Goal: Use online tool/utility: Use online tool/utility

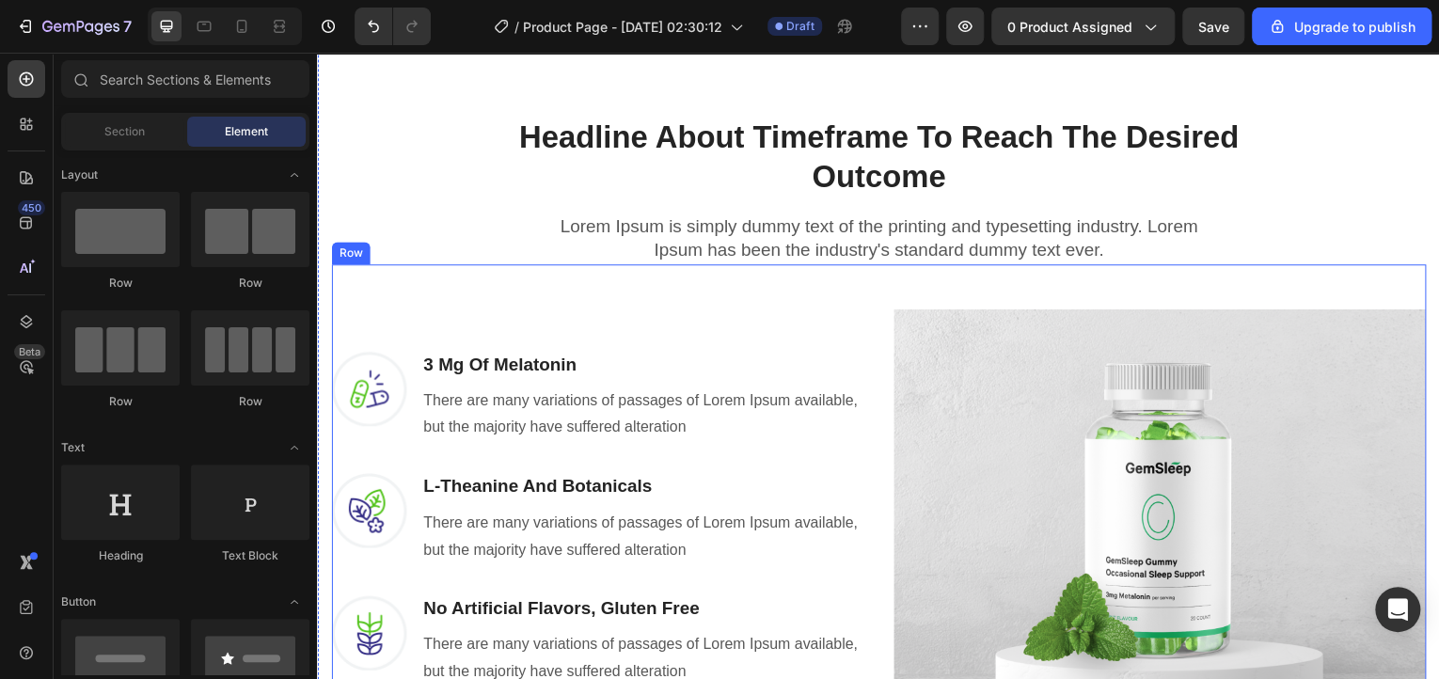
scroll to position [501, 0]
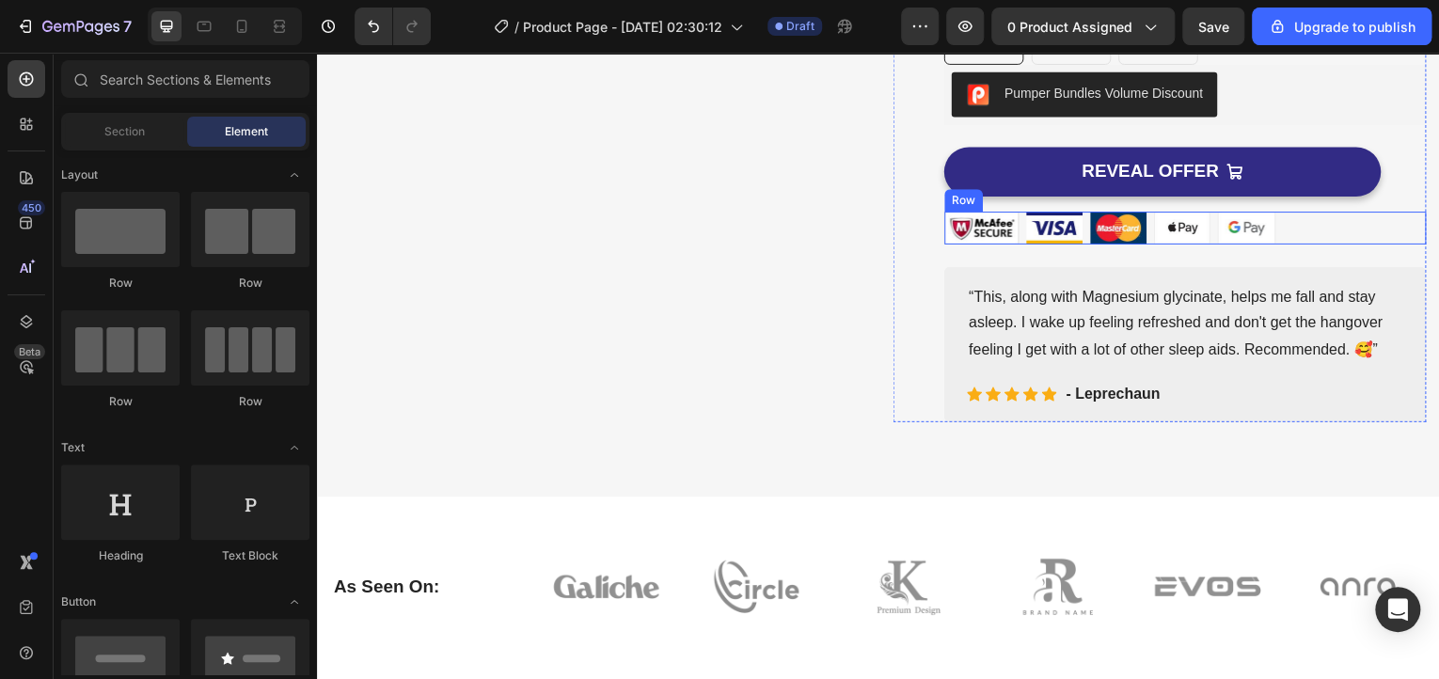
click at [1297, 226] on div "Image Image Image Image Image Row" at bounding box center [1189, 229] width 484 height 33
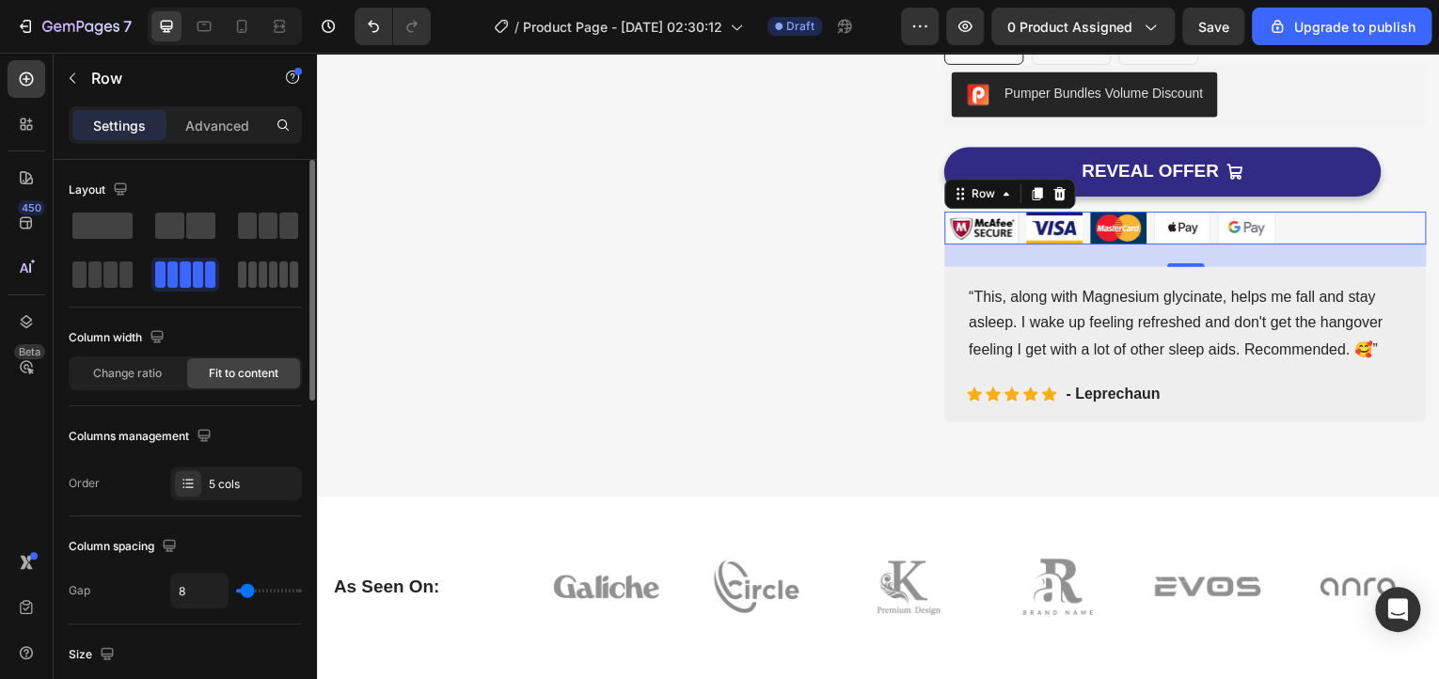
click at [261, 265] on span at bounding box center [263, 274] width 8 height 26
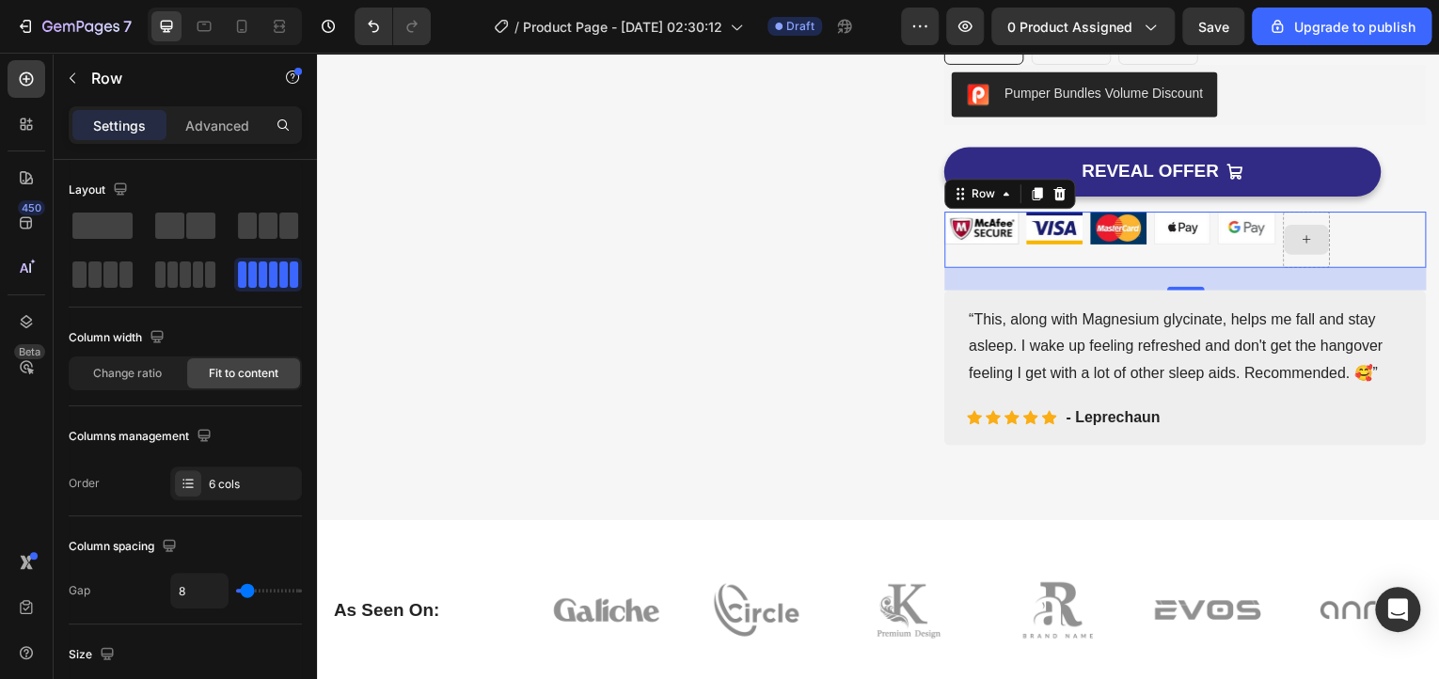
click at [1320, 233] on div at bounding box center [1310, 241] width 45 height 30
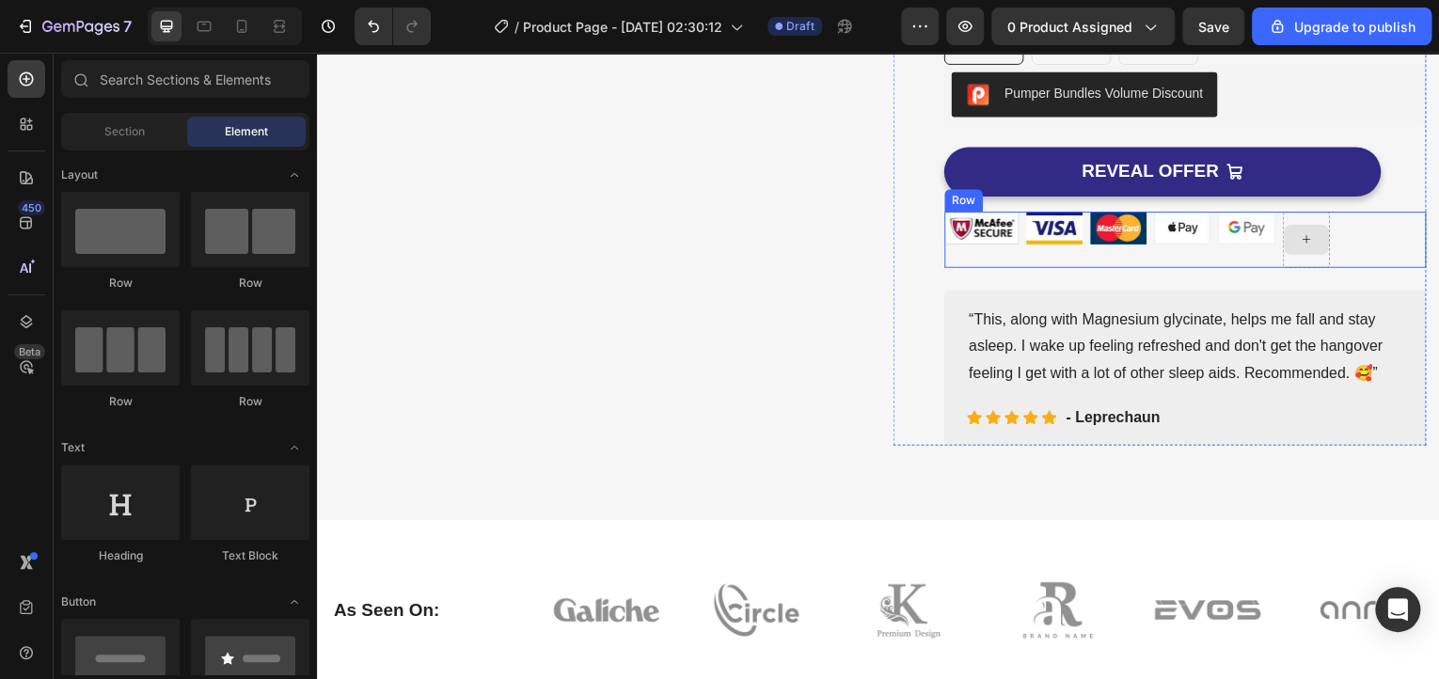
click at [1307, 237] on icon at bounding box center [1311, 240] width 8 height 8
click at [1303, 239] on icon at bounding box center [1310, 240] width 15 height 16
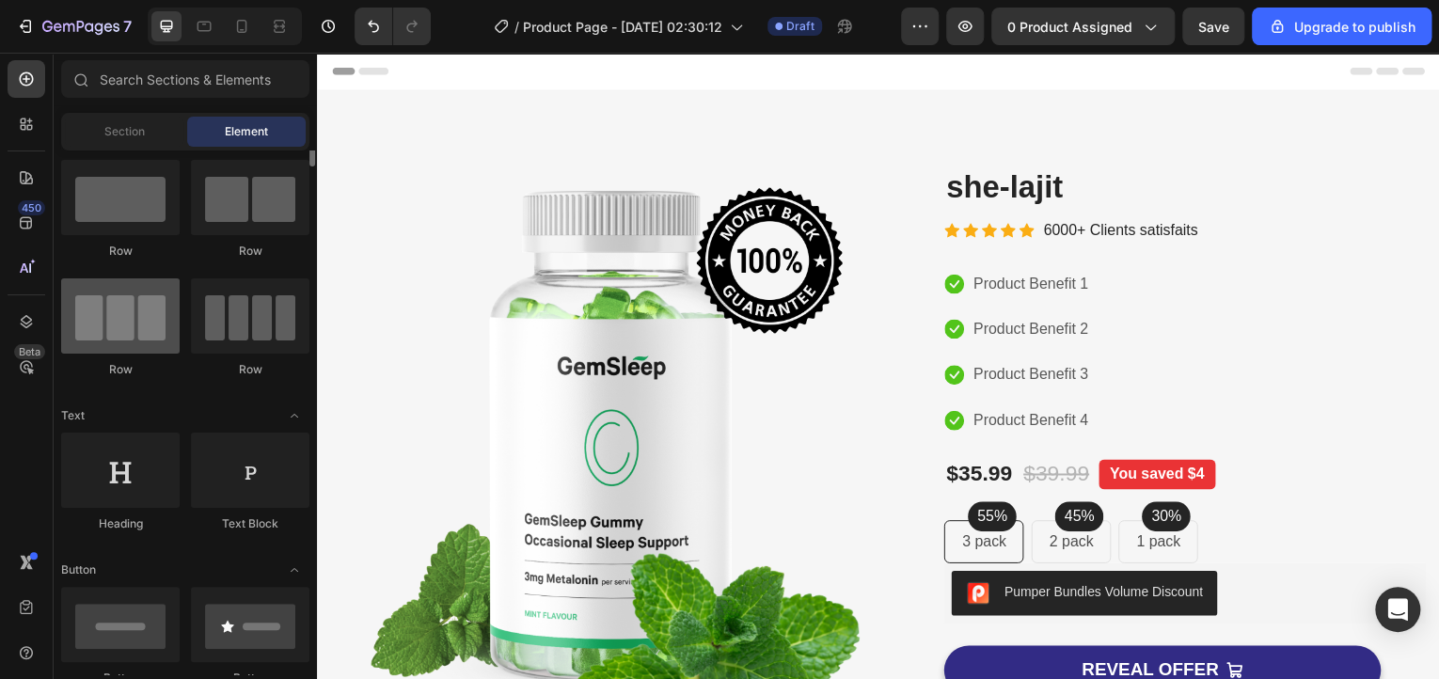
scroll to position [0, 0]
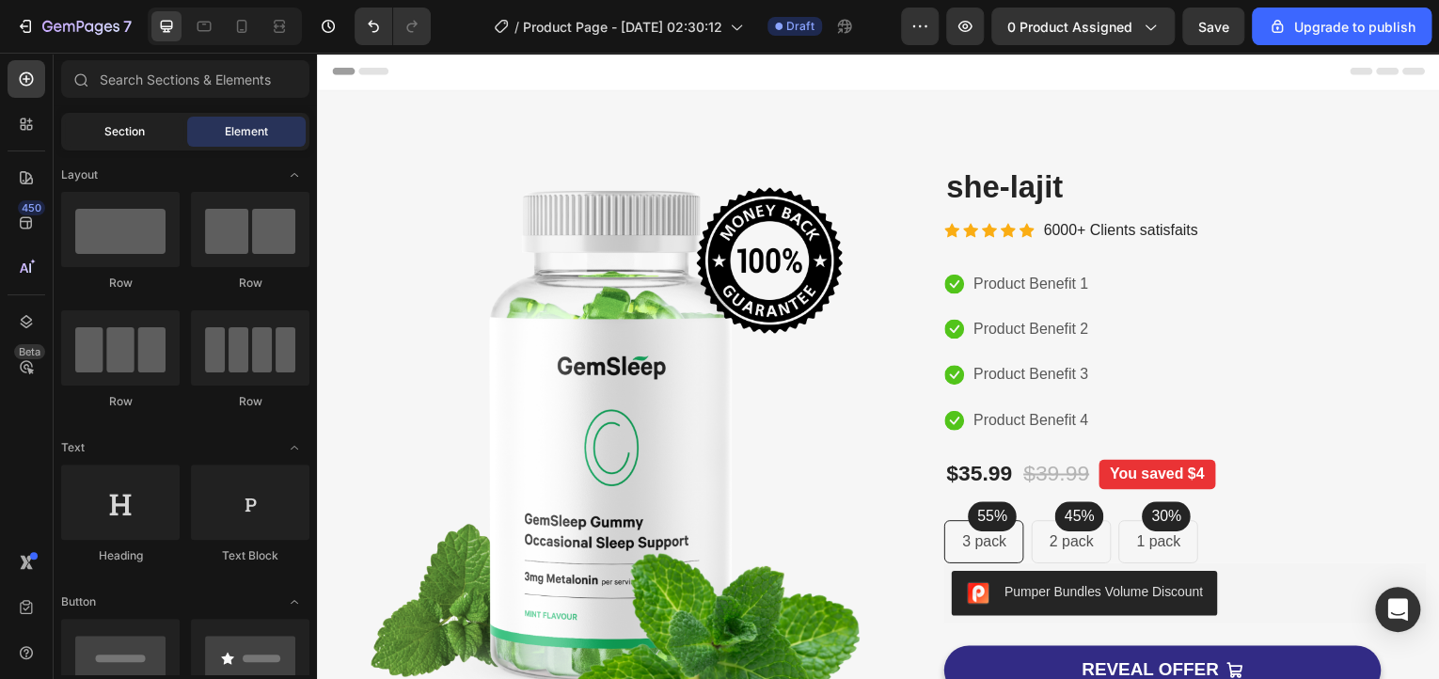
click at [166, 144] on div "Section" at bounding box center [124, 132] width 118 height 30
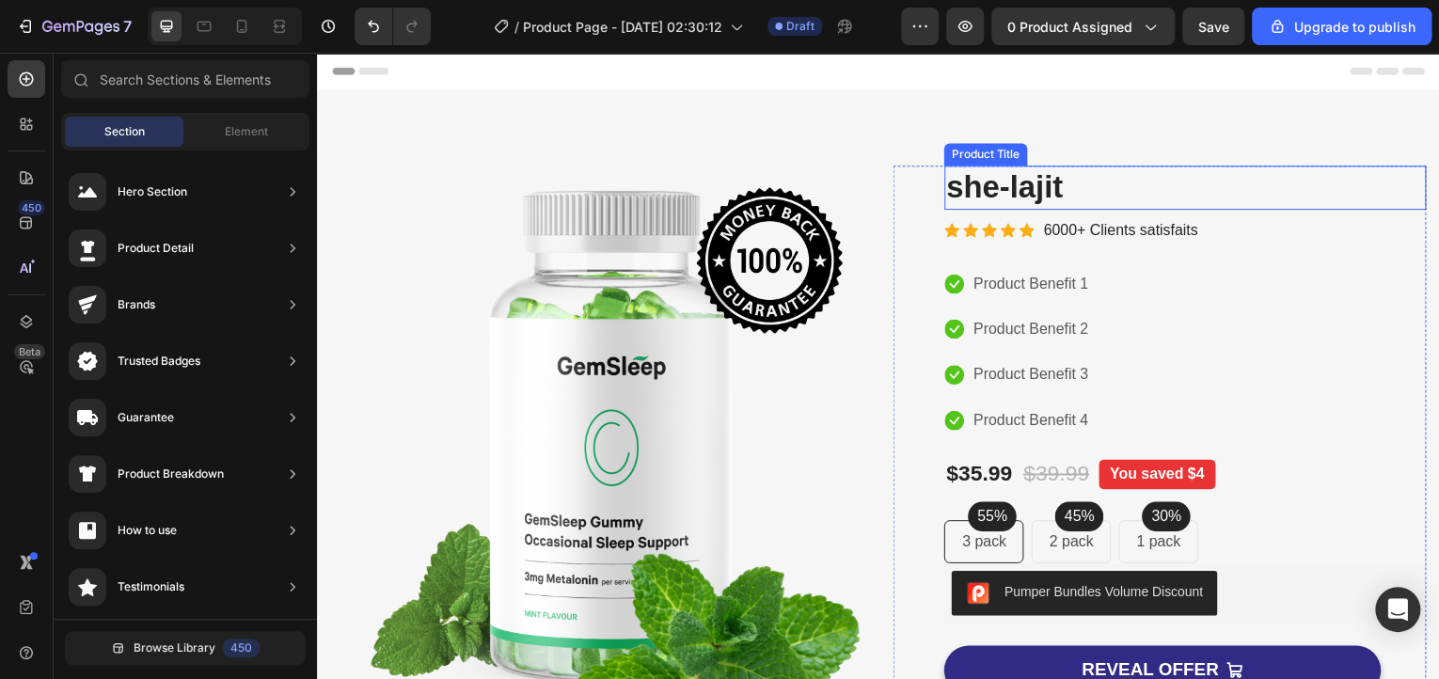
click at [1014, 178] on h2 "she-lajit" at bounding box center [1189, 188] width 484 height 44
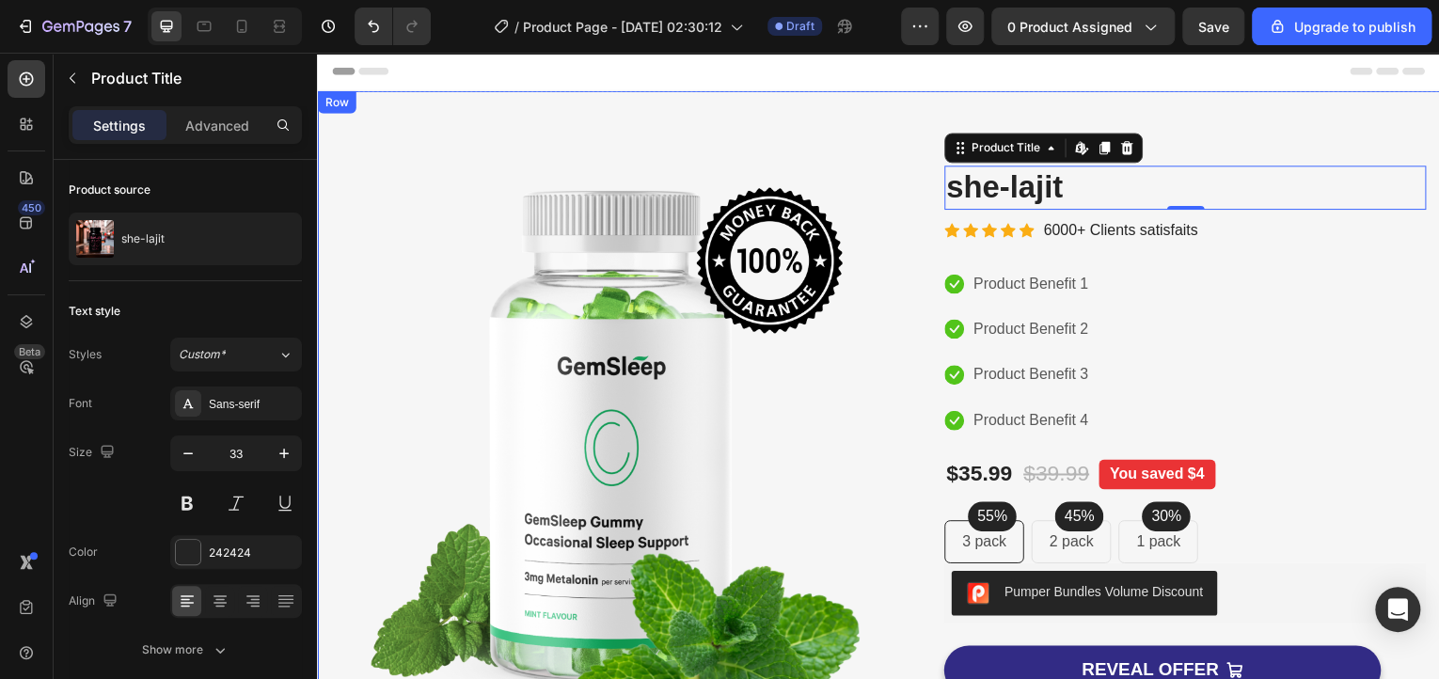
click at [642, 104] on div "Image Image Free Shipping Heading On oders over $70 Text block Row Image Money-…" at bounding box center [881, 557] width 1129 height 933
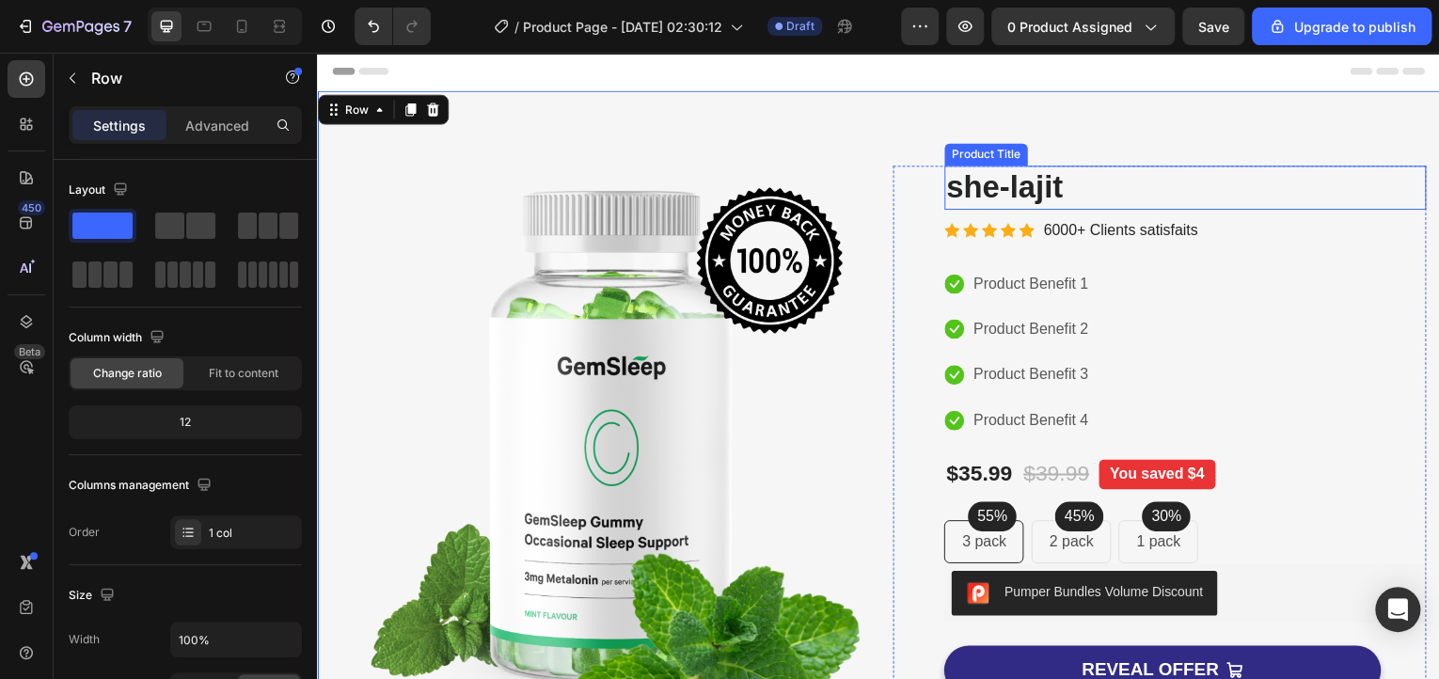
click at [970, 176] on h2 "she-lajit" at bounding box center [1189, 188] width 484 height 44
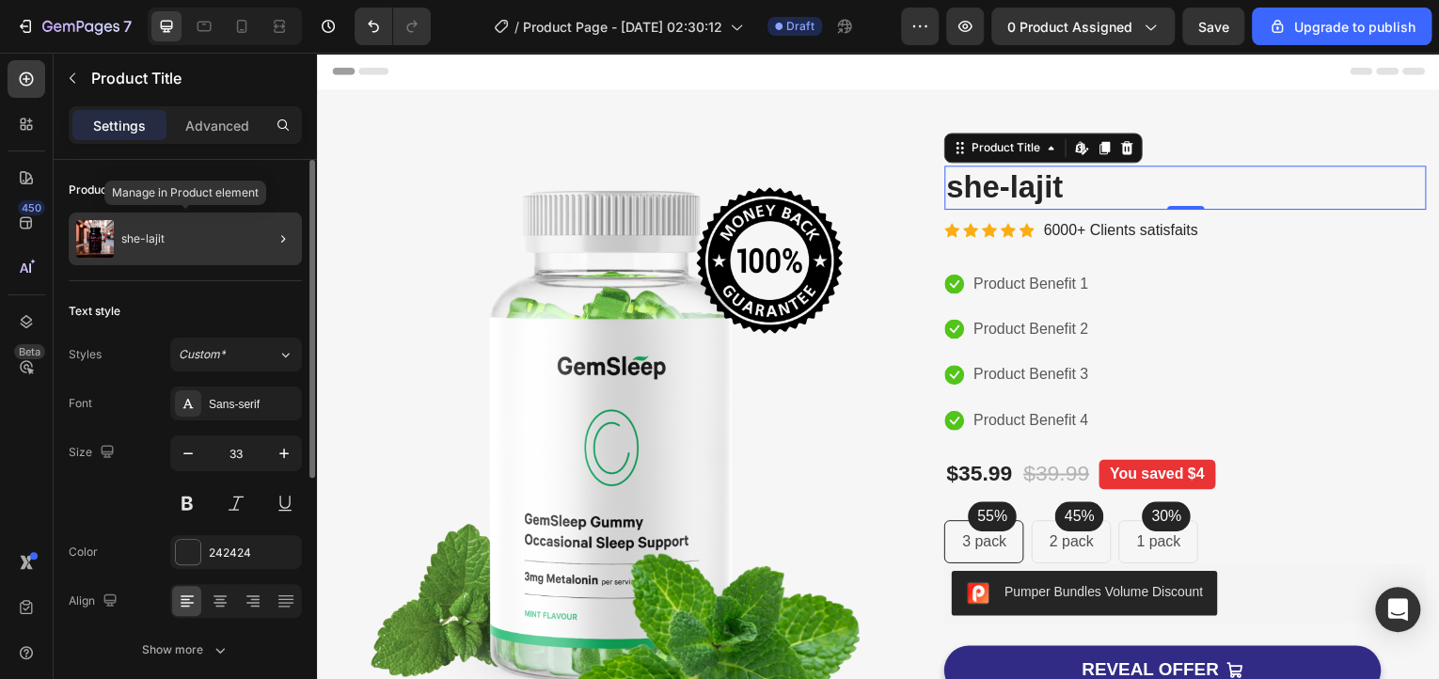
click at [183, 239] on div "she-lajit" at bounding box center [185, 239] width 233 height 53
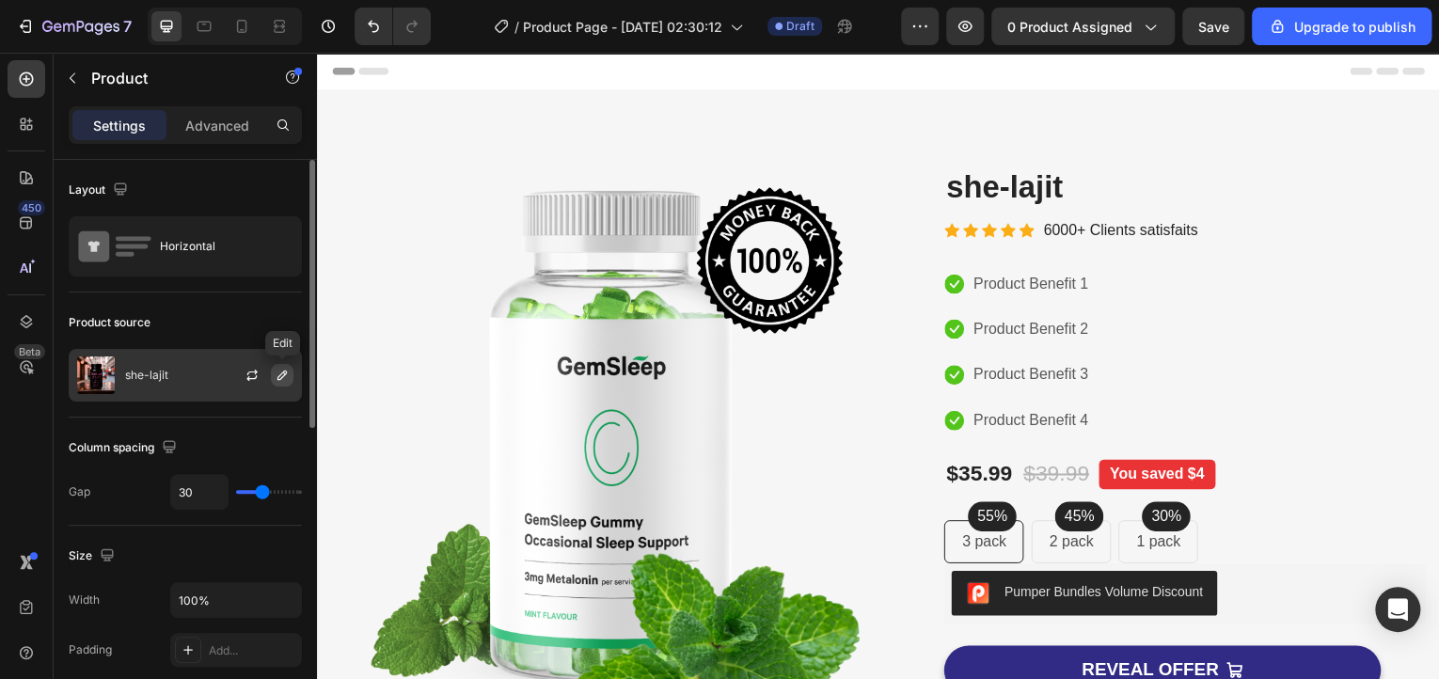
click at [276, 375] on icon "button" at bounding box center [282, 375] width 15 height 15
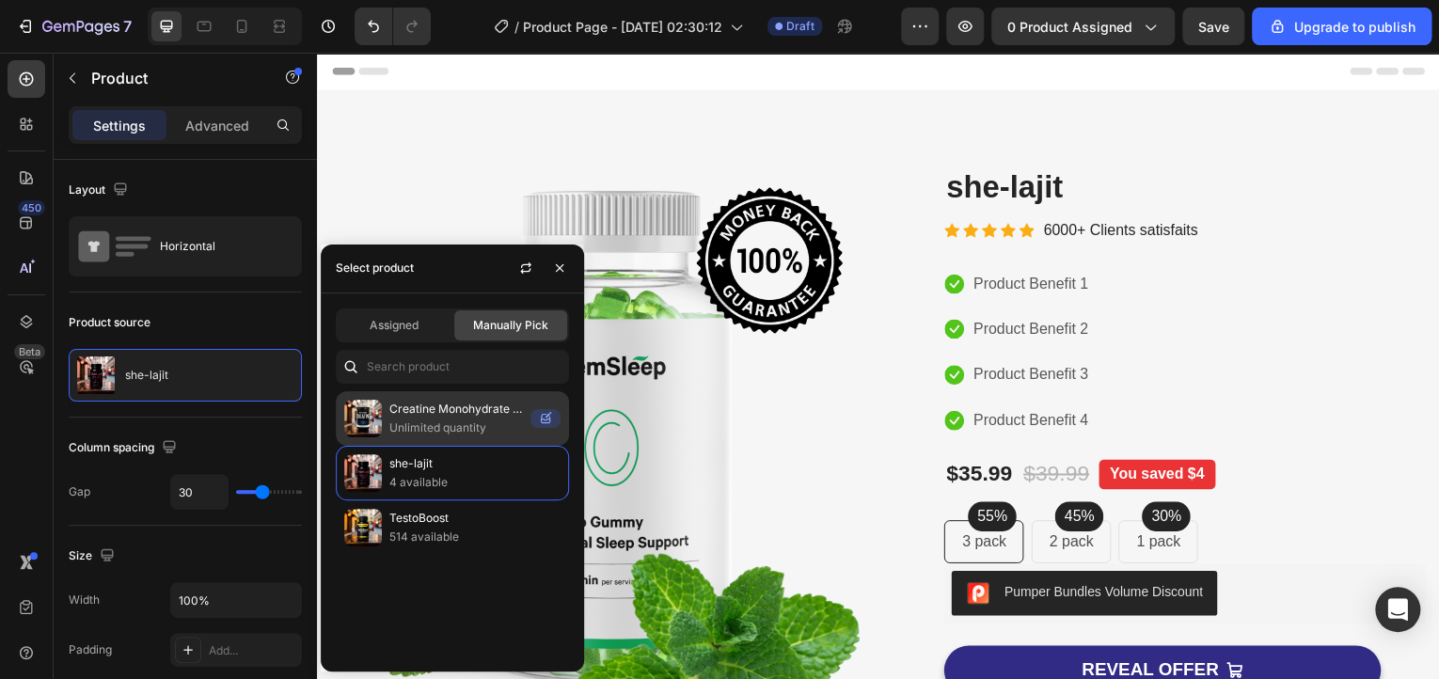
click at [450, 419] on p "Unlimited quantity" at bounding box center [456, 428] width 134 height 19
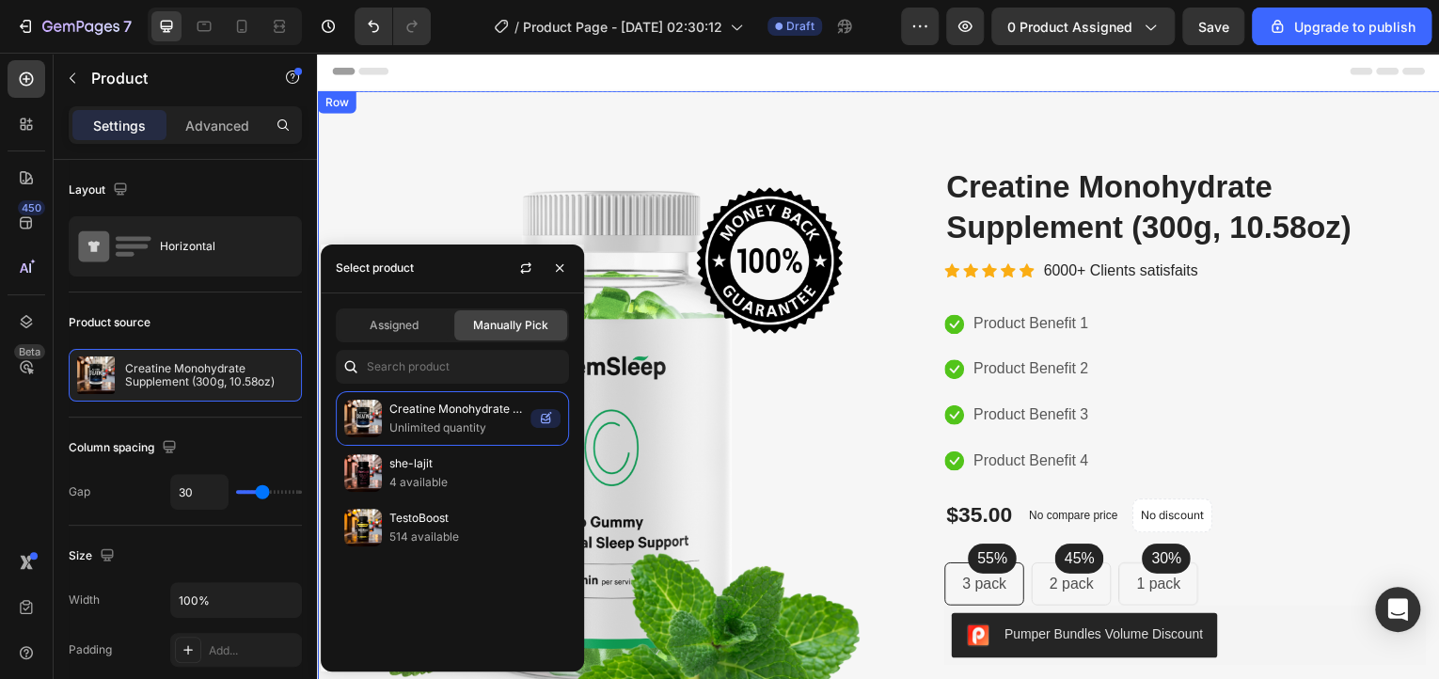
click at [929, 134] on div "Image Image Free Shipping Heading On oders over $70 Text block Row Image Money-…" at bounding box center [881, 578] width 1129 height 975
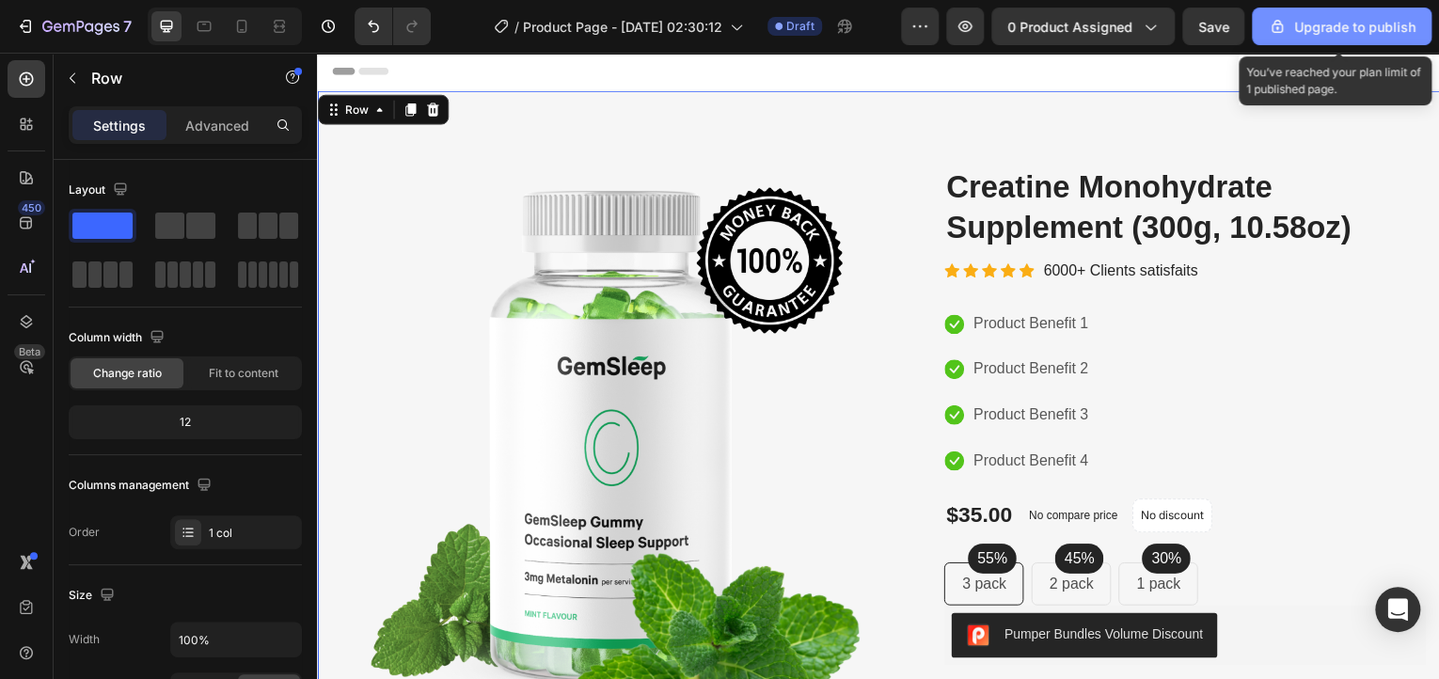
click at [1280, 20] on icon "button" at bounding box center [1277, 26] width 19 height 19
